Goal: Task Accomplishment & Management: Manage account settings

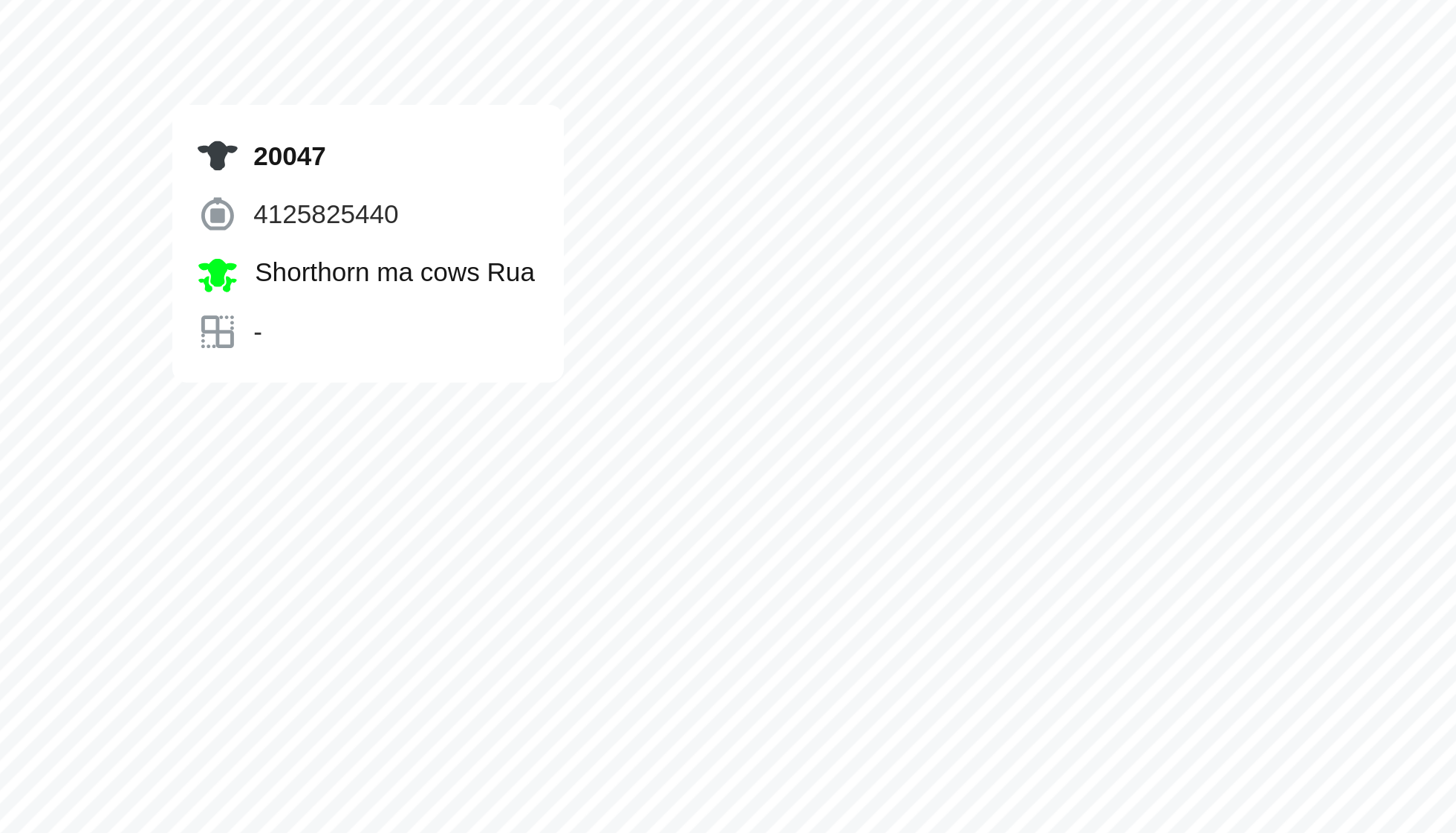
checkbox input "true"
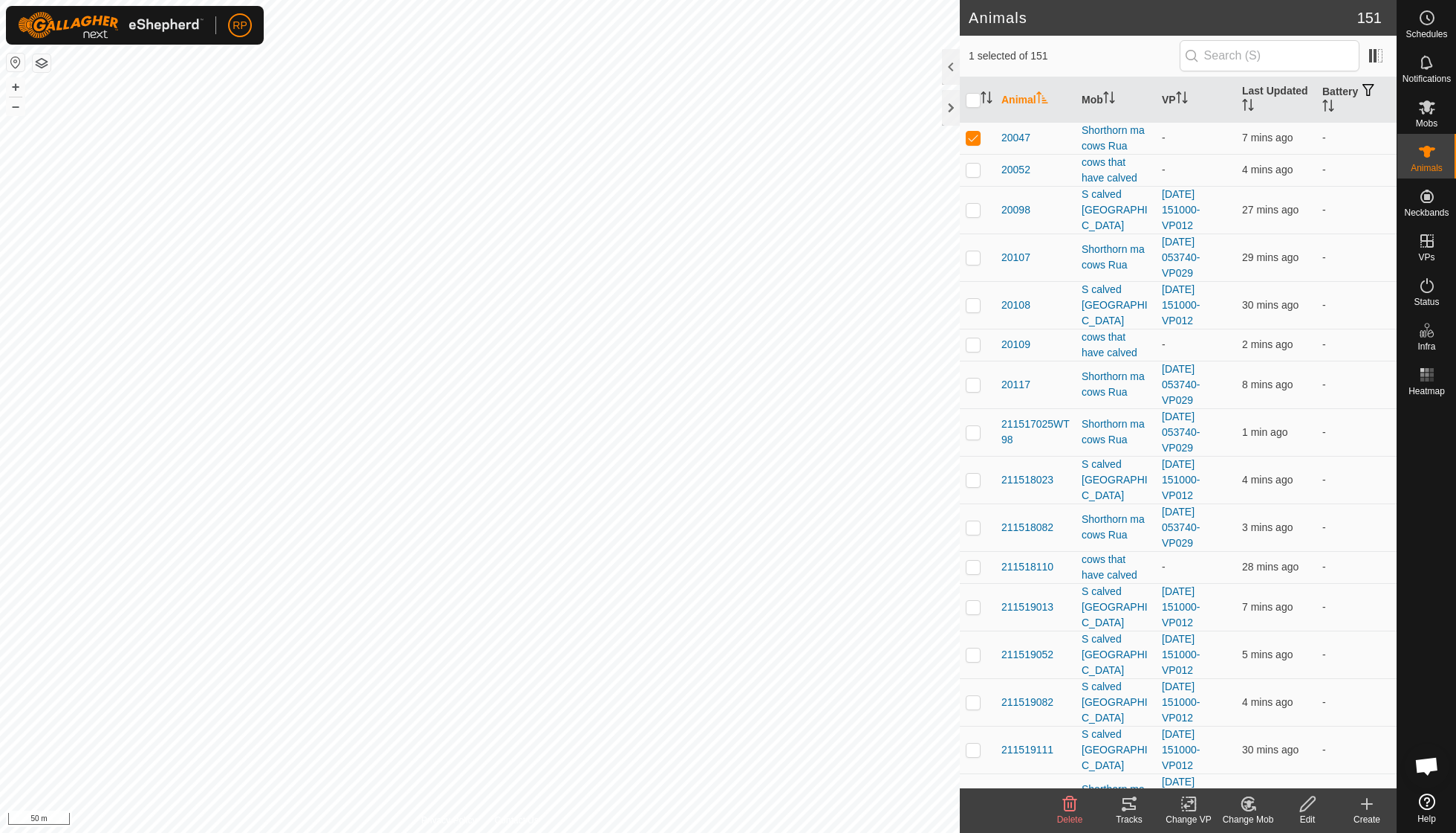
click at [1184, 807] on icon at bounding box center [1189, 803] width 19 height 18
click at [1243, 803] on icon at bounding box center [1249, 803] width 19 height 18
click at [1253, 738] on link "Choose Mob..." at bounding box center [1292, 738] width 148 height 30
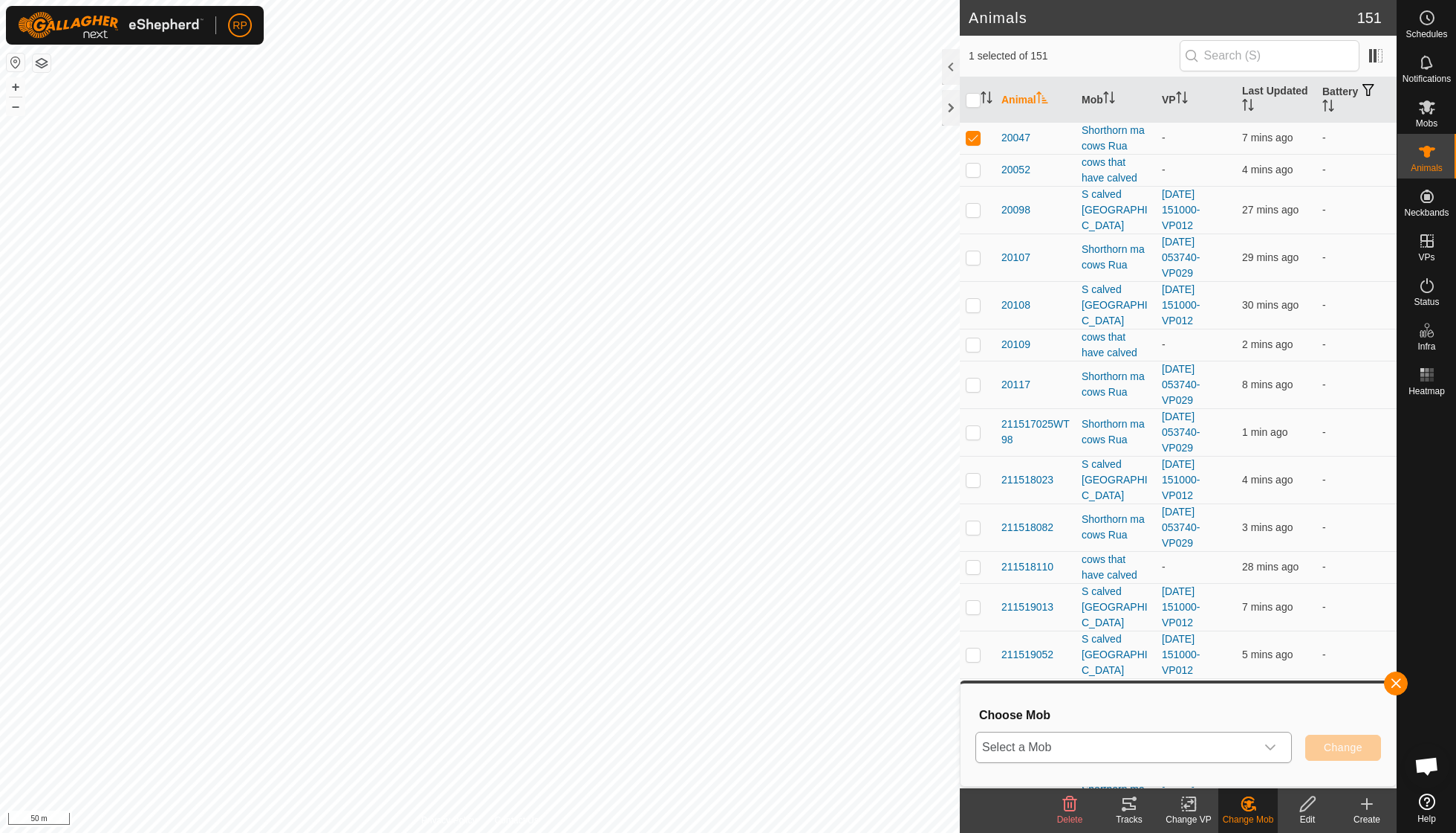
click at [1270, 744] on icon "dropdown trigger" at bounding box center [1270, 746] width 12 height 12
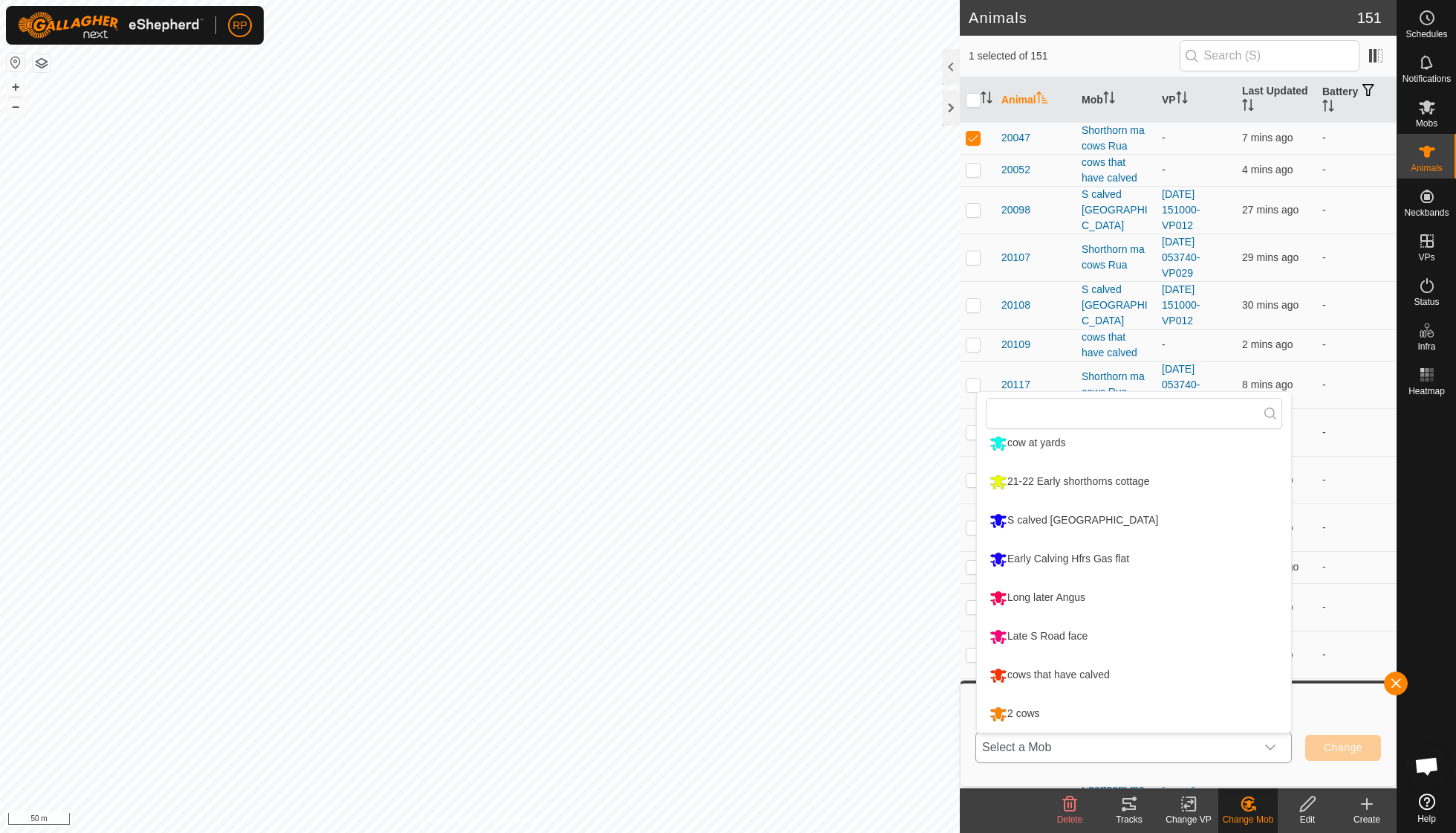
scroll to position [242, 0]
click at [1059, 675] on li "cows that have calved" at bounding box center [1134, 676] width 314 height 38
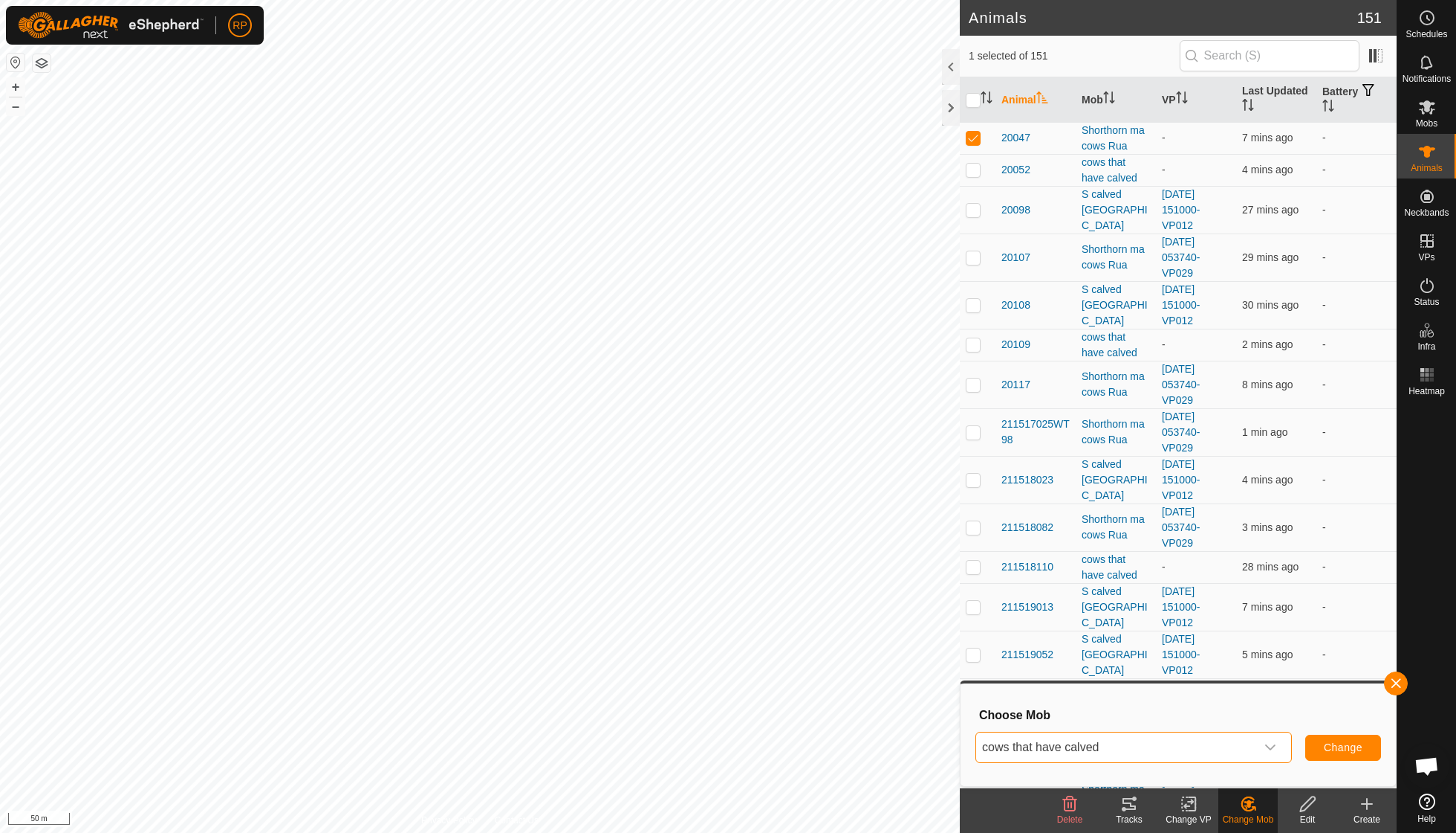
click at [1345, 747] on span "Change" at bounding box center [1343, 746] width 38 height 12
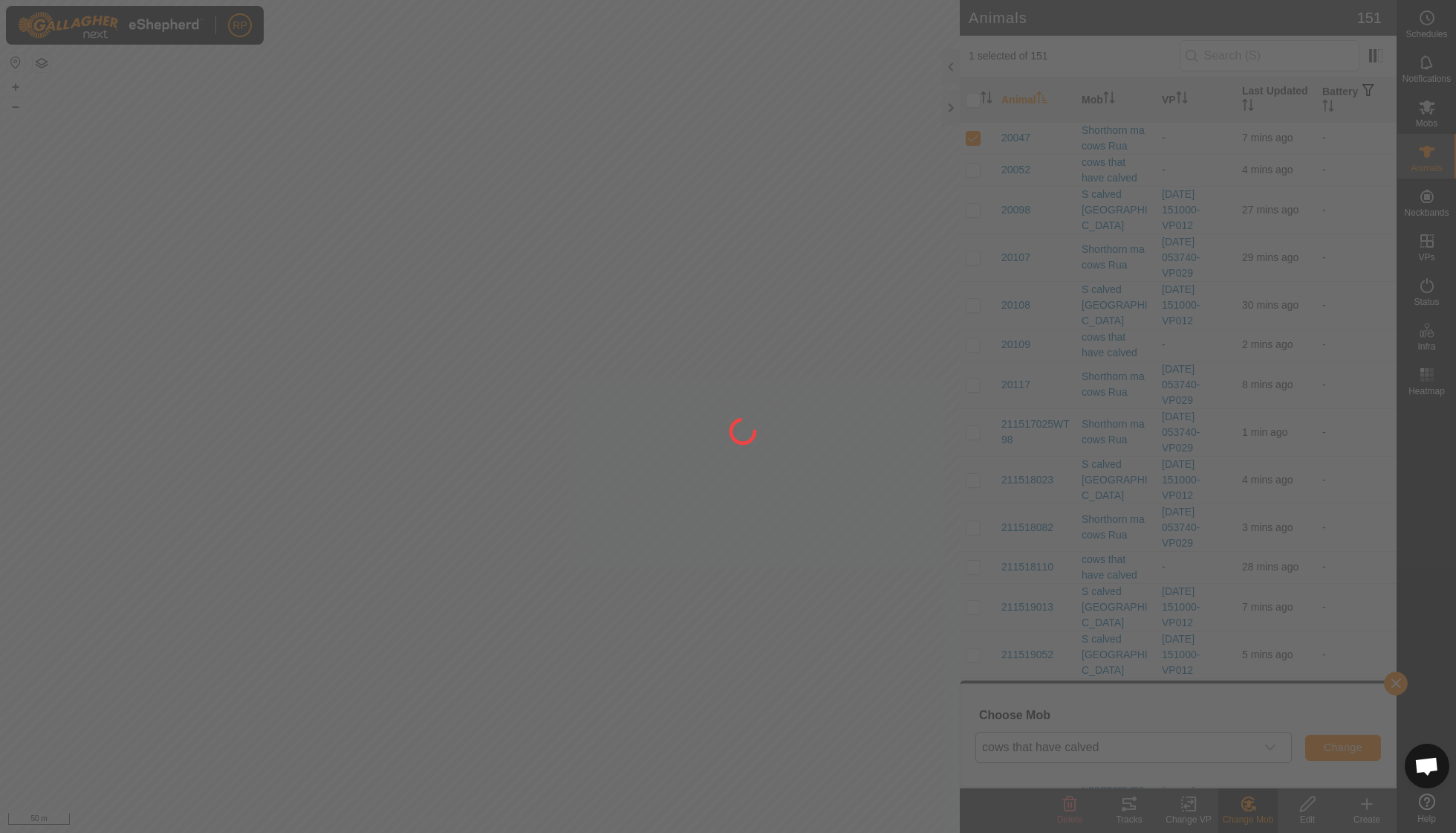
checkbox input "false"
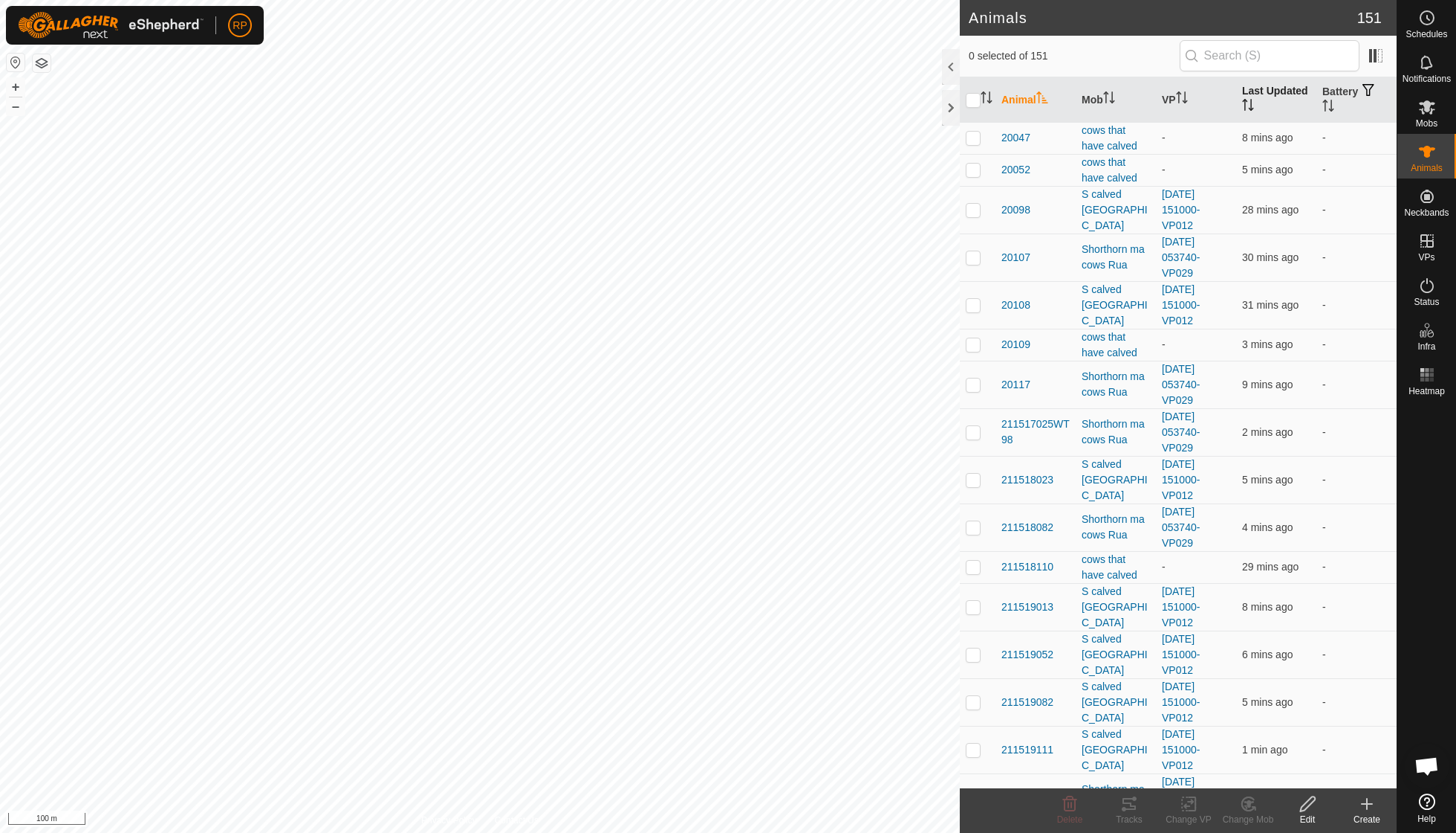
click at [1262, 111] on th "Last Updated" at bounding box center [1277, 99] width 80 height 46
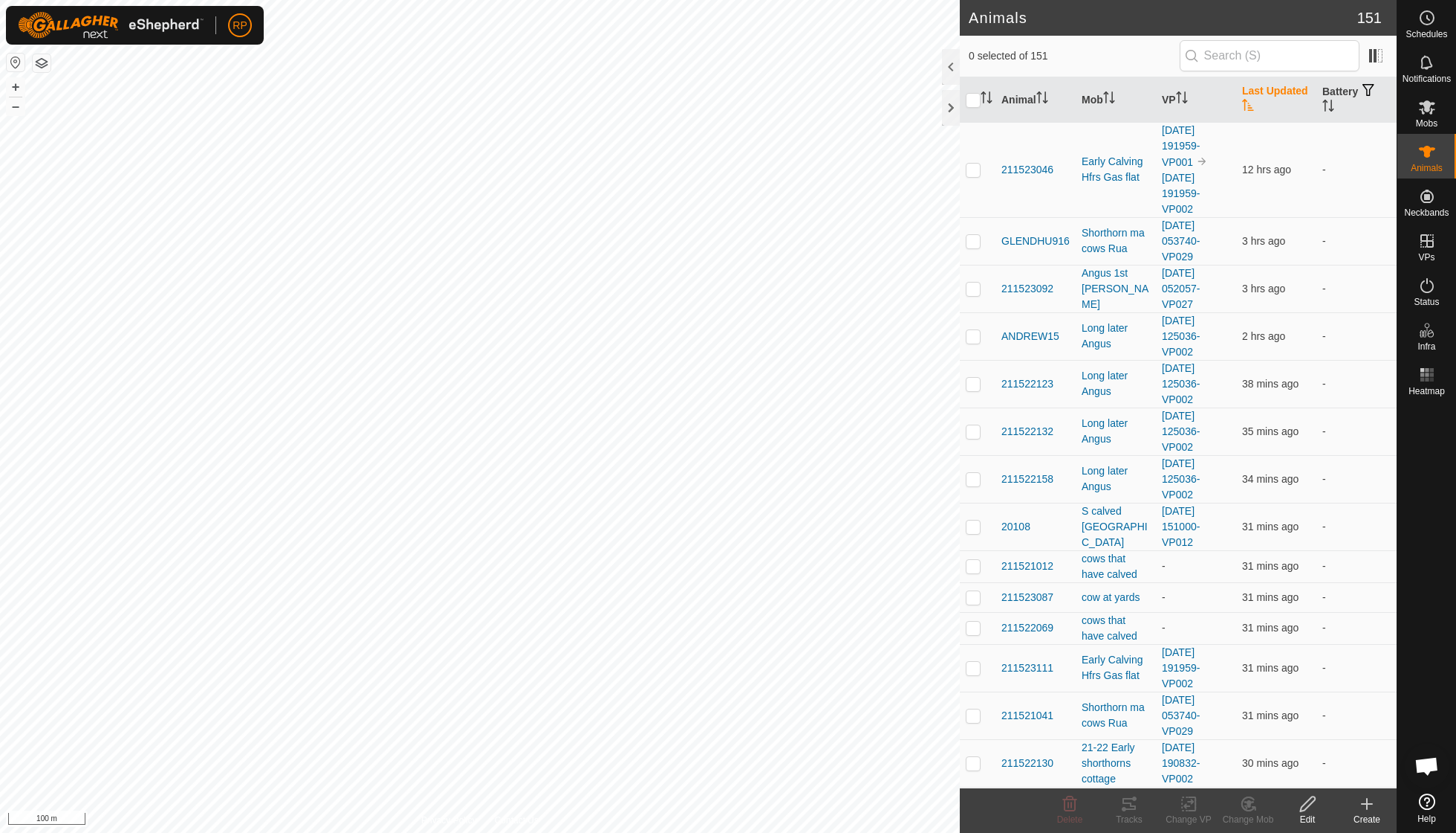
click at [1252, 102] on icon "Activate to sort" at bounding box center [1248, 105] width 12 height 12
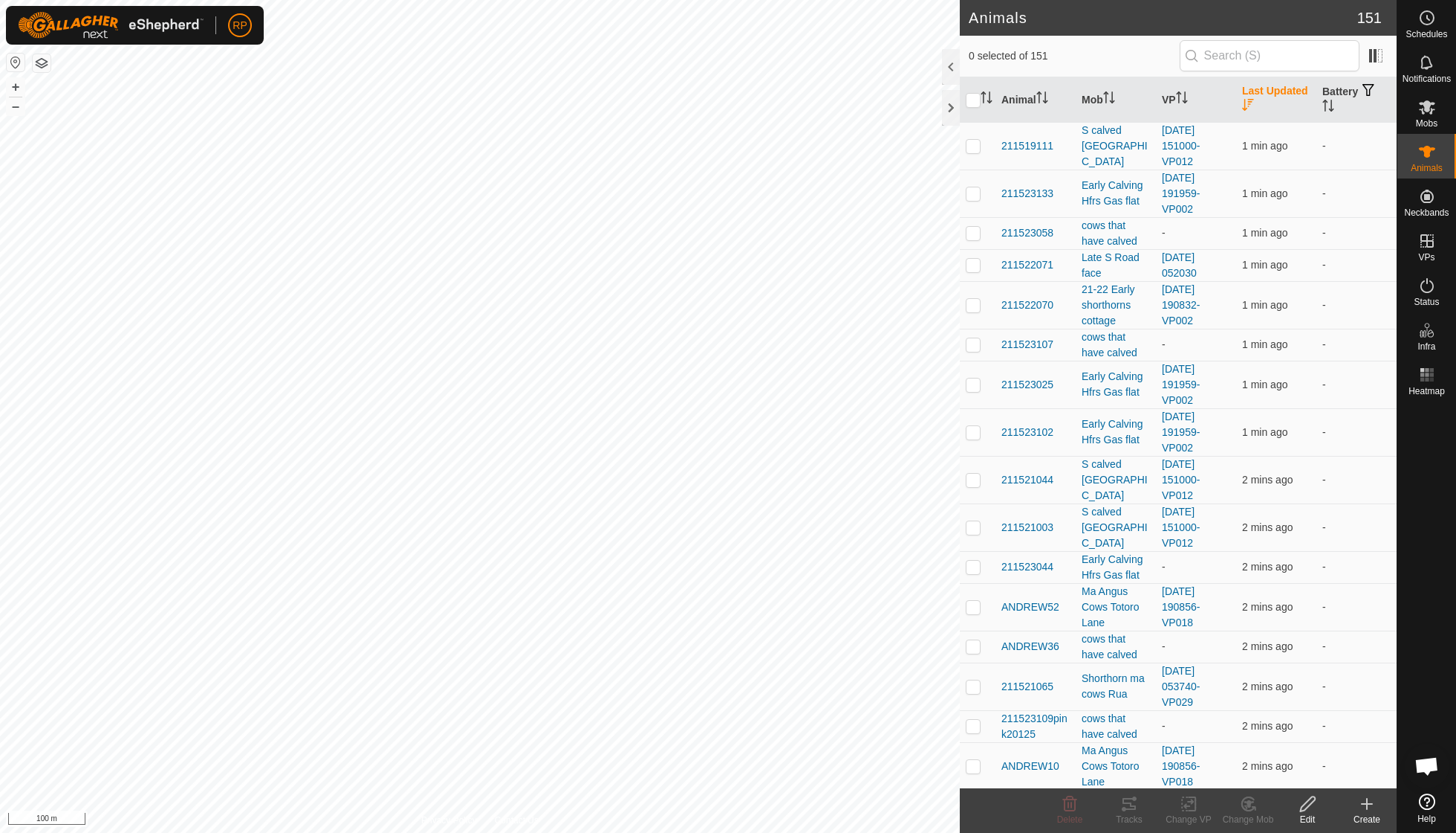
click at [1252, 102] on icon "Activate to sort" at bounding box center [1248, 105] width 12 height 12
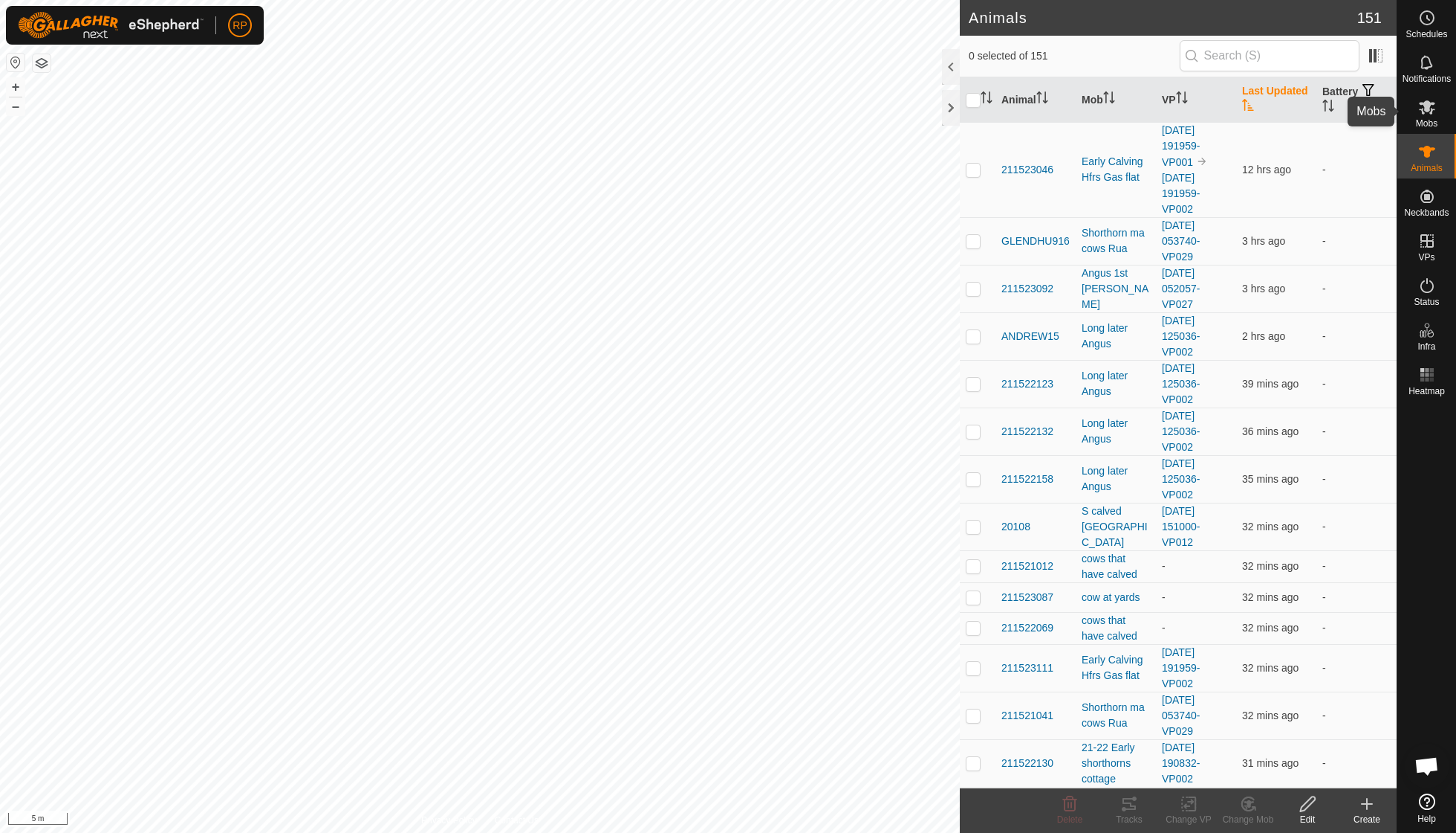
click at [1428, 115] on icon at bounding box center [1427, 107] width 18 height 18
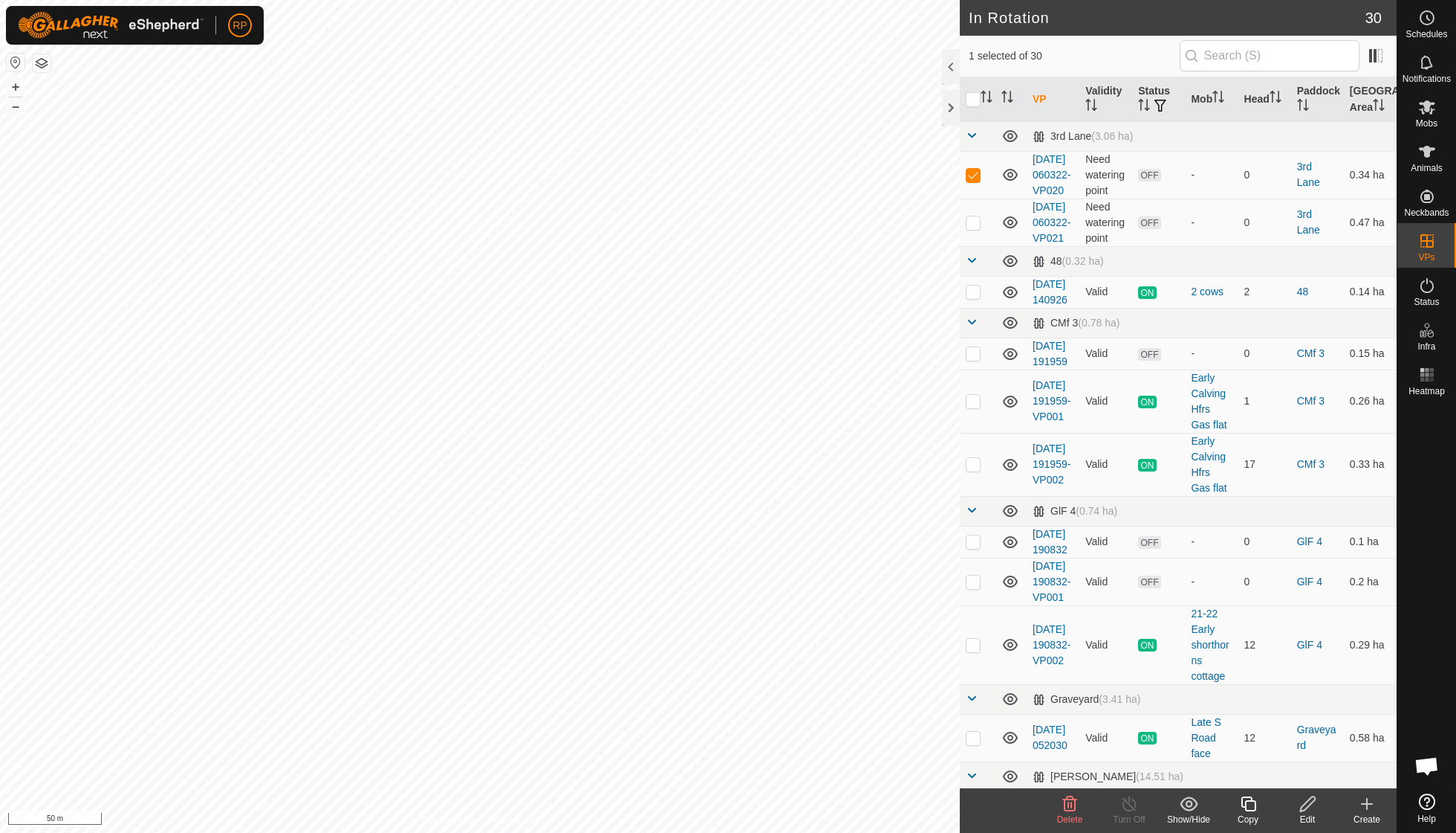
click at [1062, 806] on icon at bounding box center [1070, 803] width 18 height 18
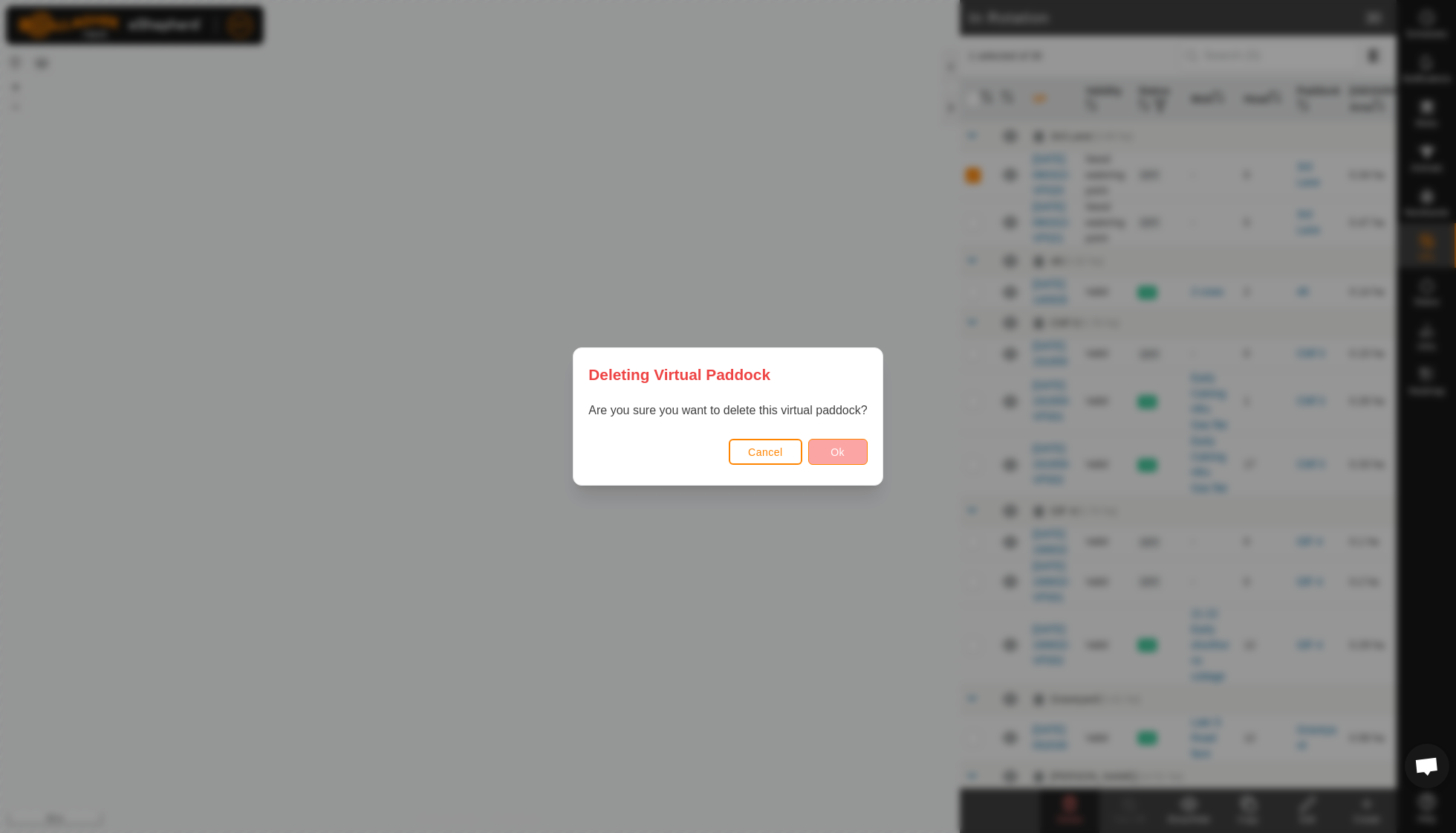
click at [830, 455] on button "Ok" at bounding box center [838, 451] width 59 height 26
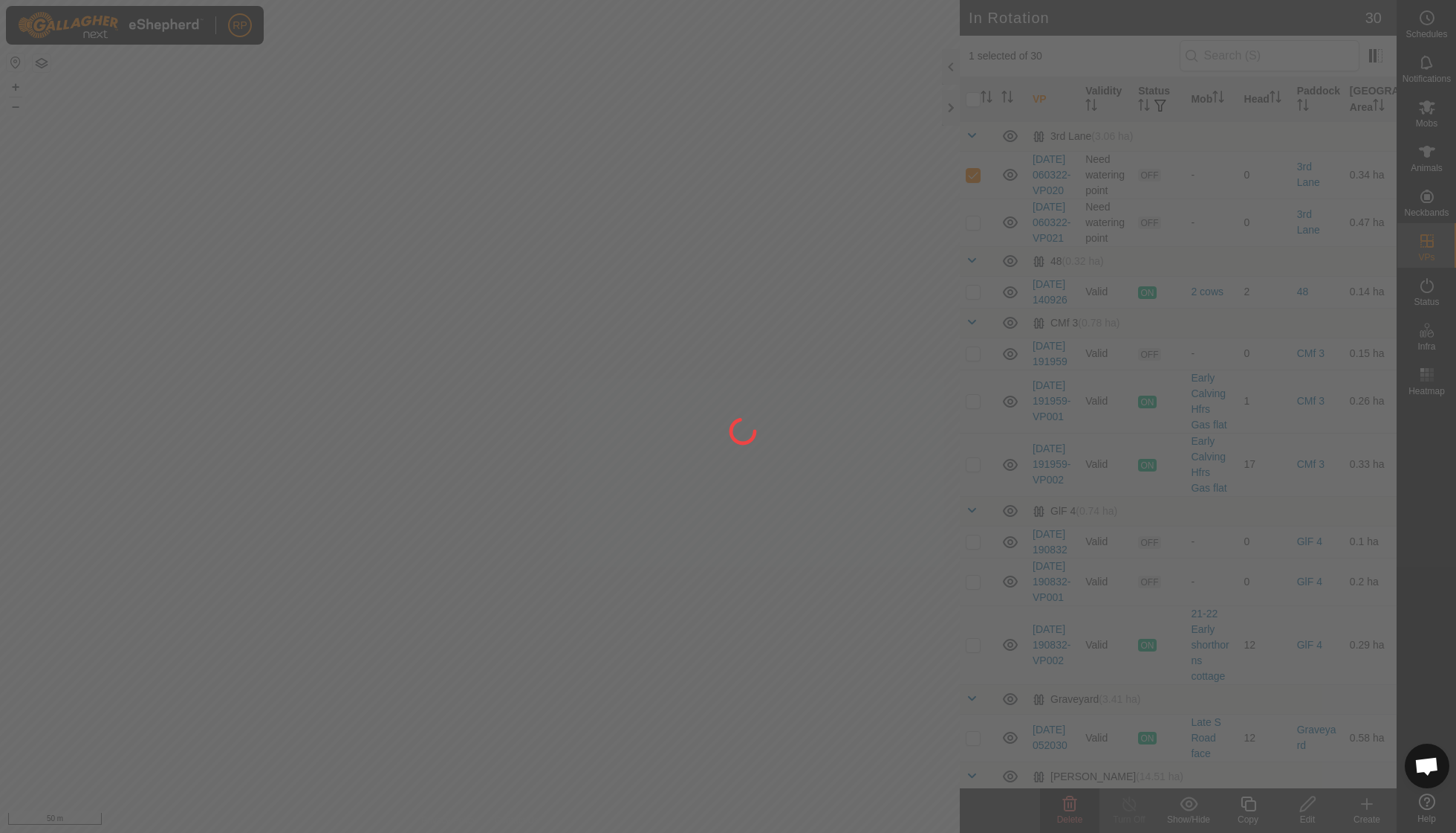
checkbox input "false"
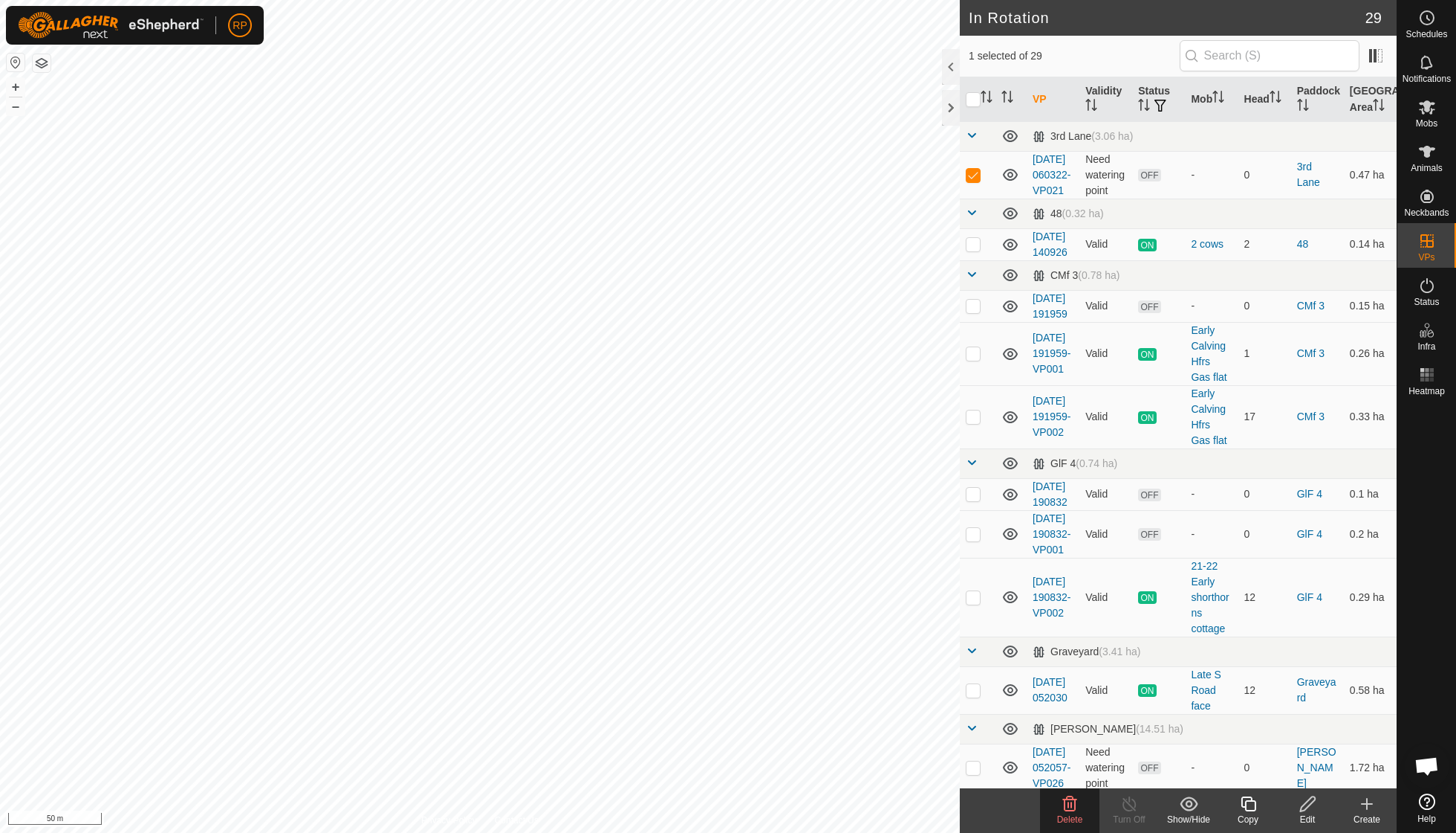
click at [1070, 803] on icon at bounding box center [1070, 803] width 18 height 18
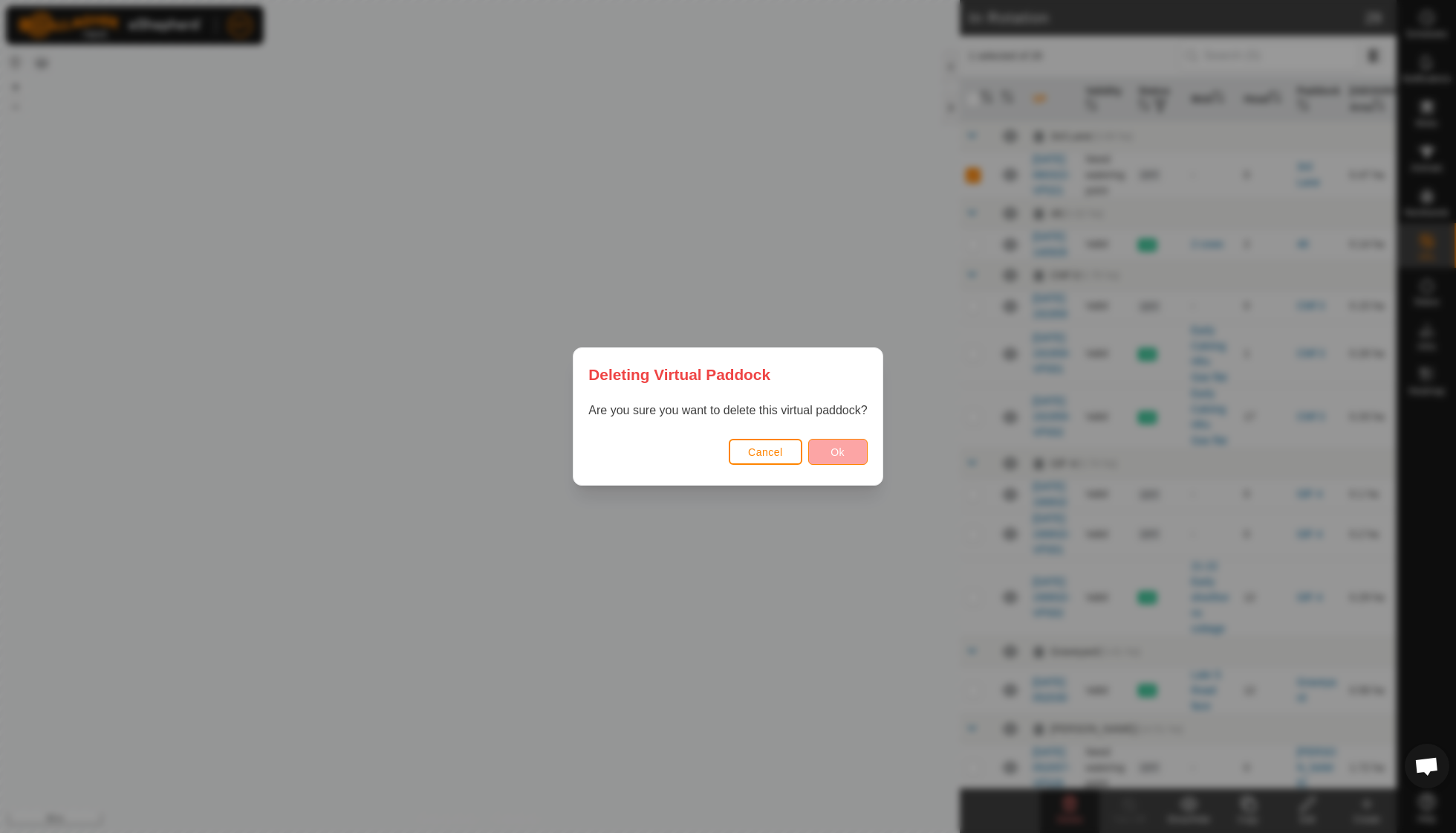
click at [837, 463] on button "Ok" at bounding box center [838, 451] width 59 height 26
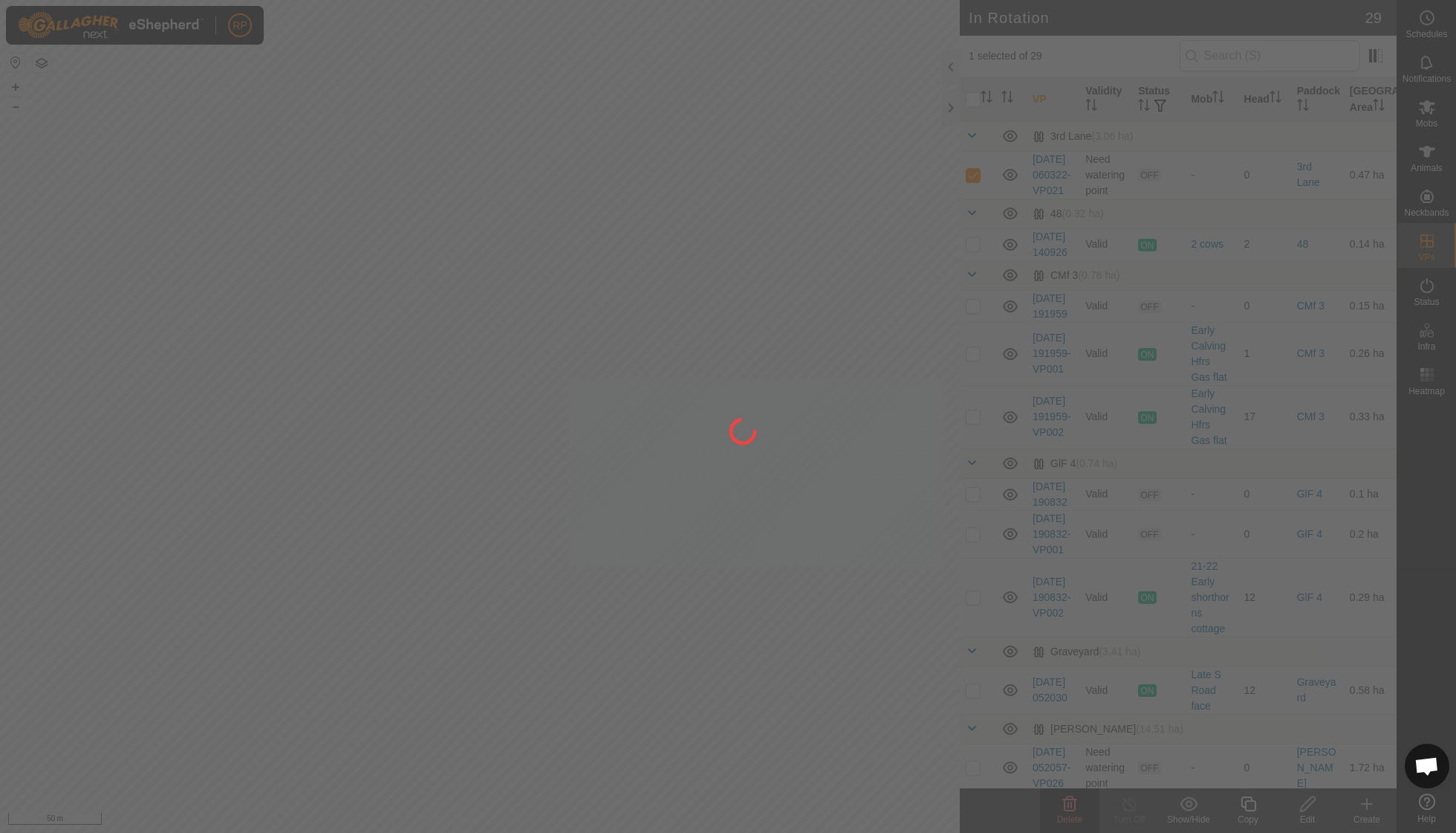
checkbox input "false"
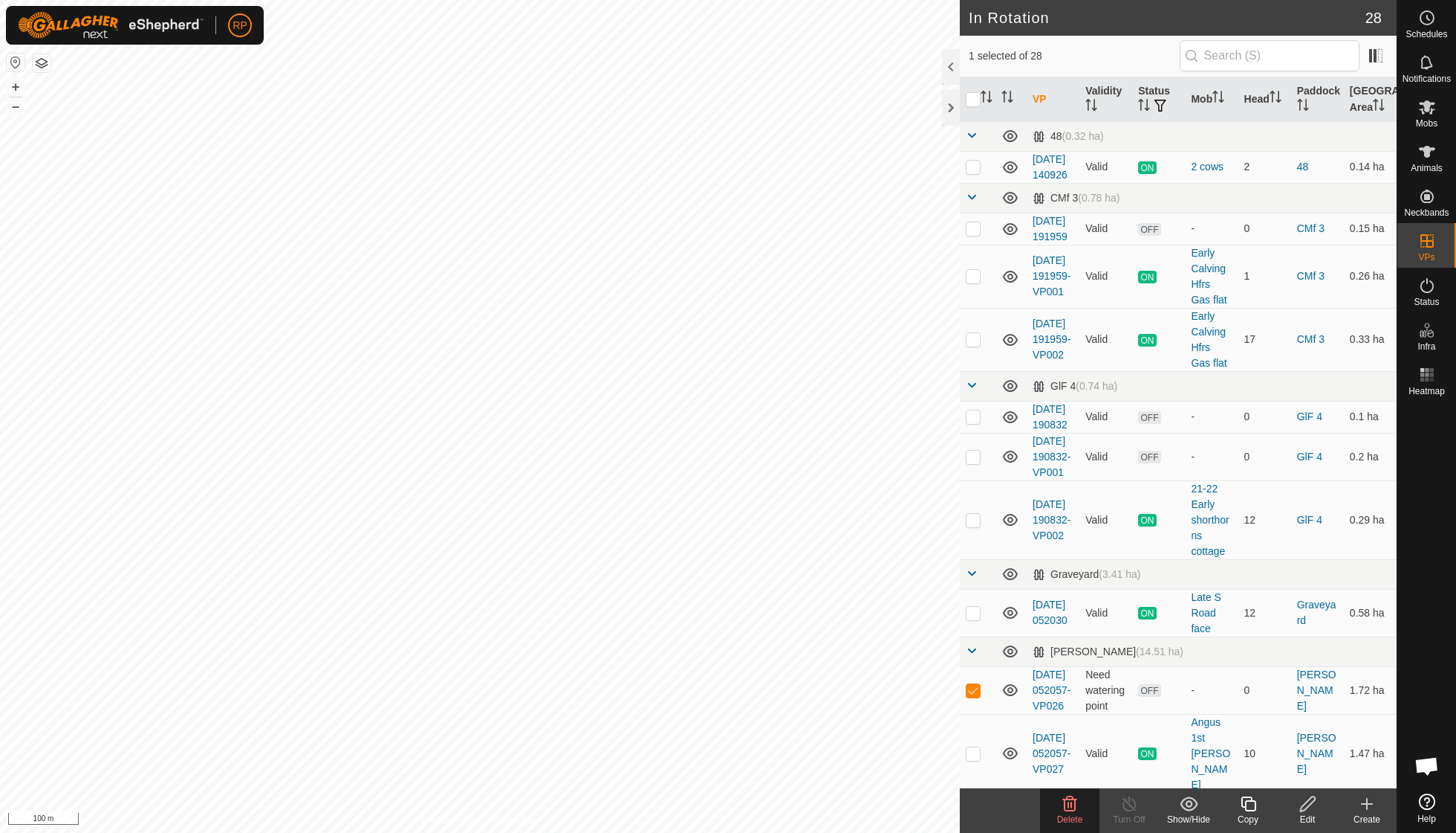
click at [1067, 809] on icon at bounding box center [1070, 803] width 18 height 18
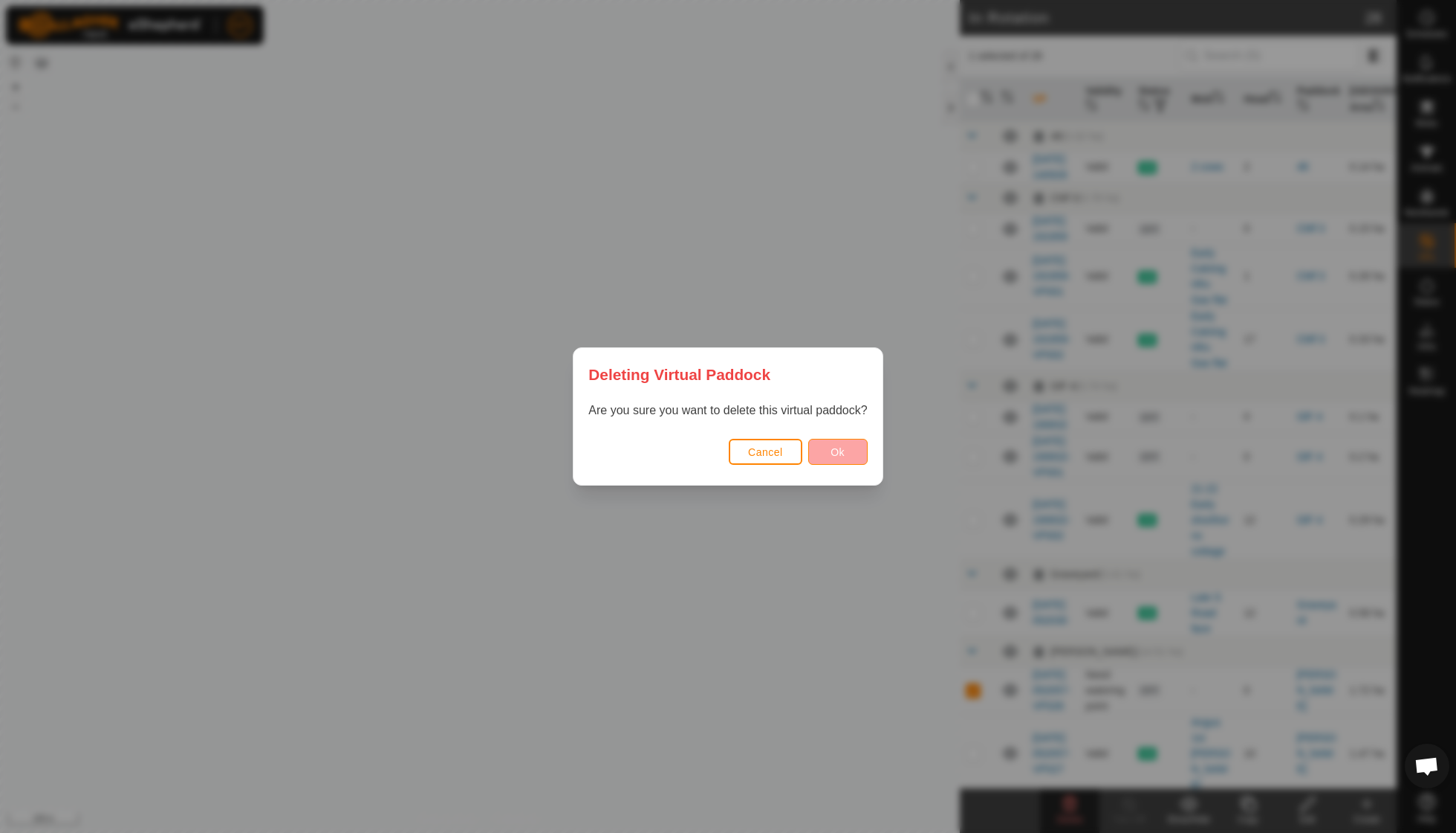
click at [838, 449] on span "Ok" at bounding box center [838, 452] width 14 height 12
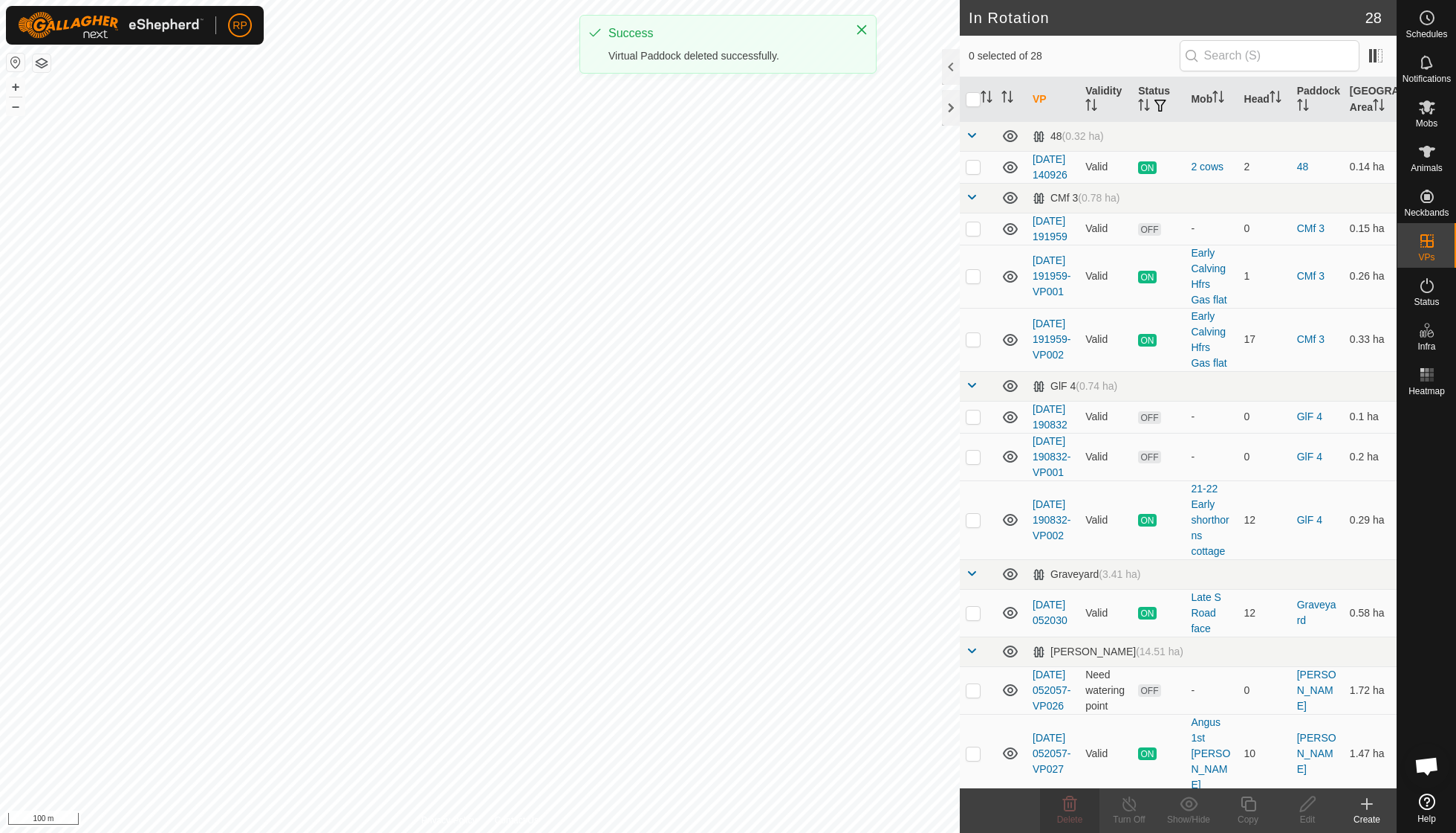
checkbox input "false"
